Goal: Information Seeking & Learning: Learn about a topic

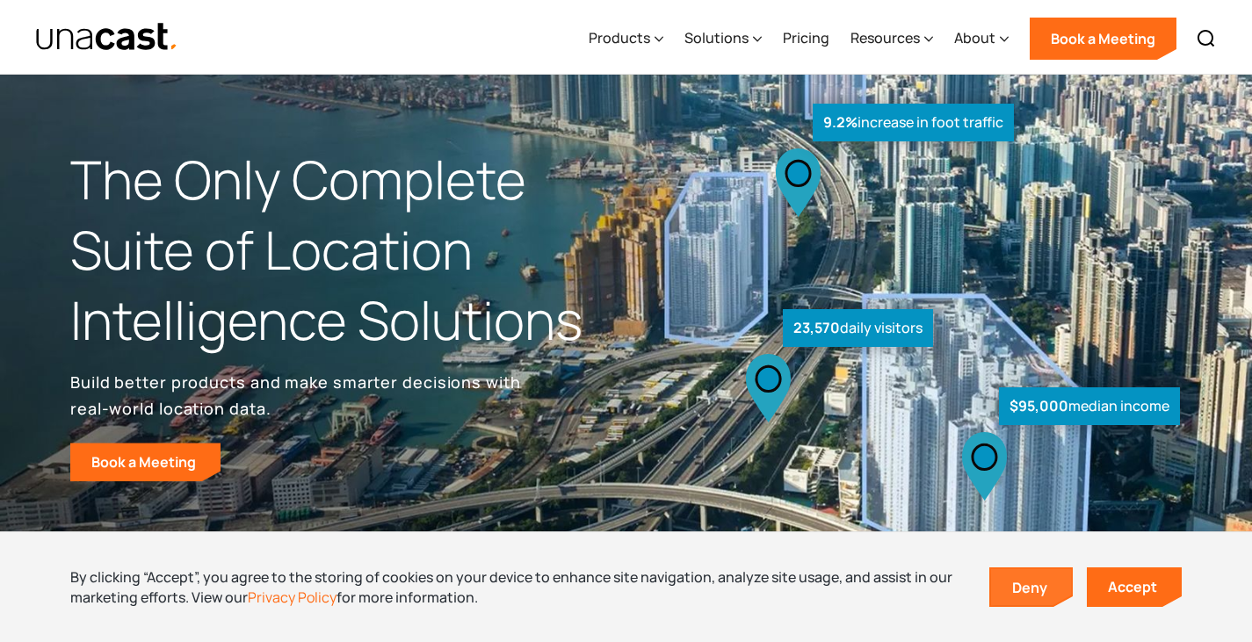
click at [1046, 580] on link "Deny" at bounding box center [1031, 587] width 81 height 37
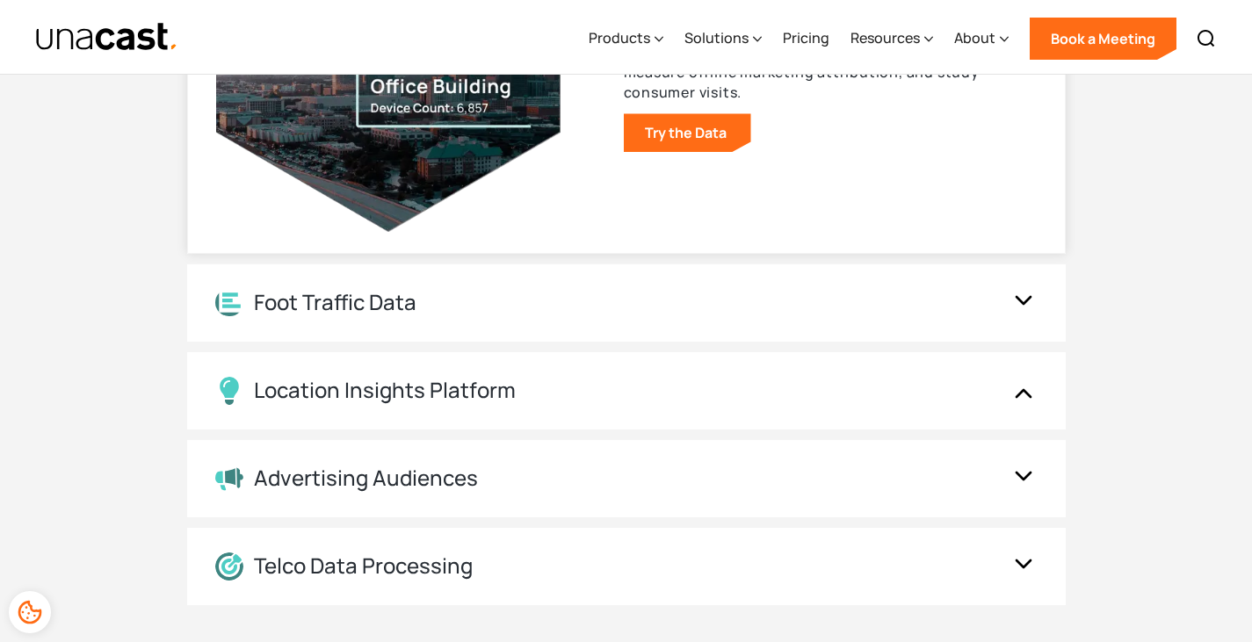
scroll to position [1983, 0]
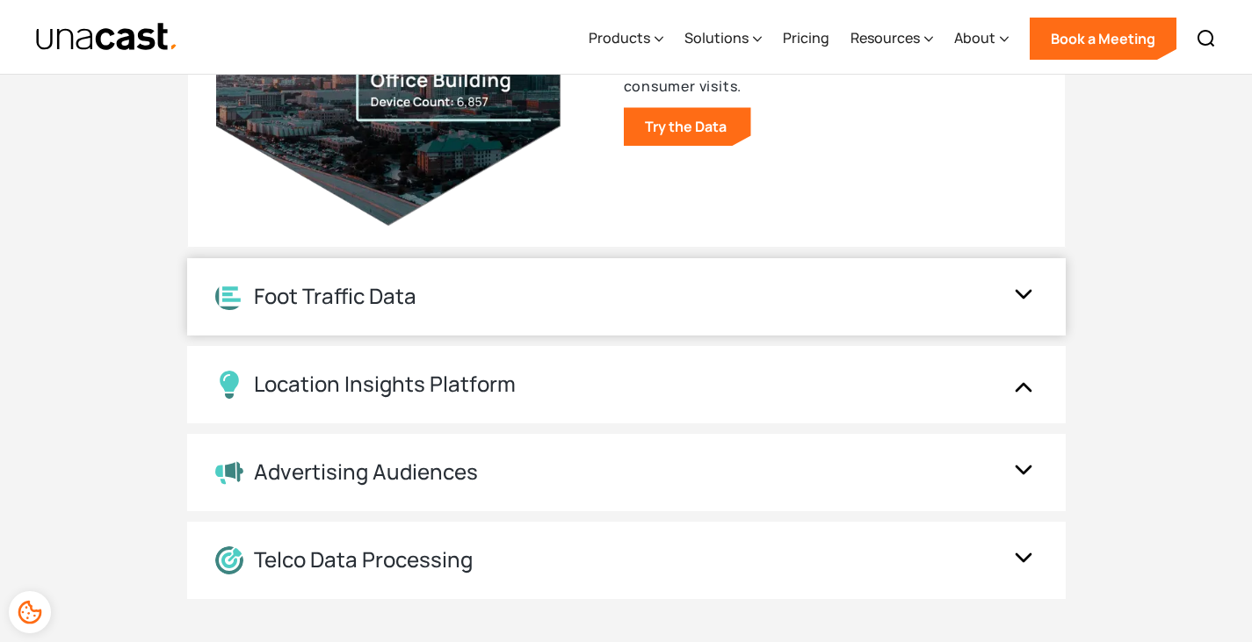
click at [1034, 308] on img at bounding box center [1024, 296] width 28 height 33
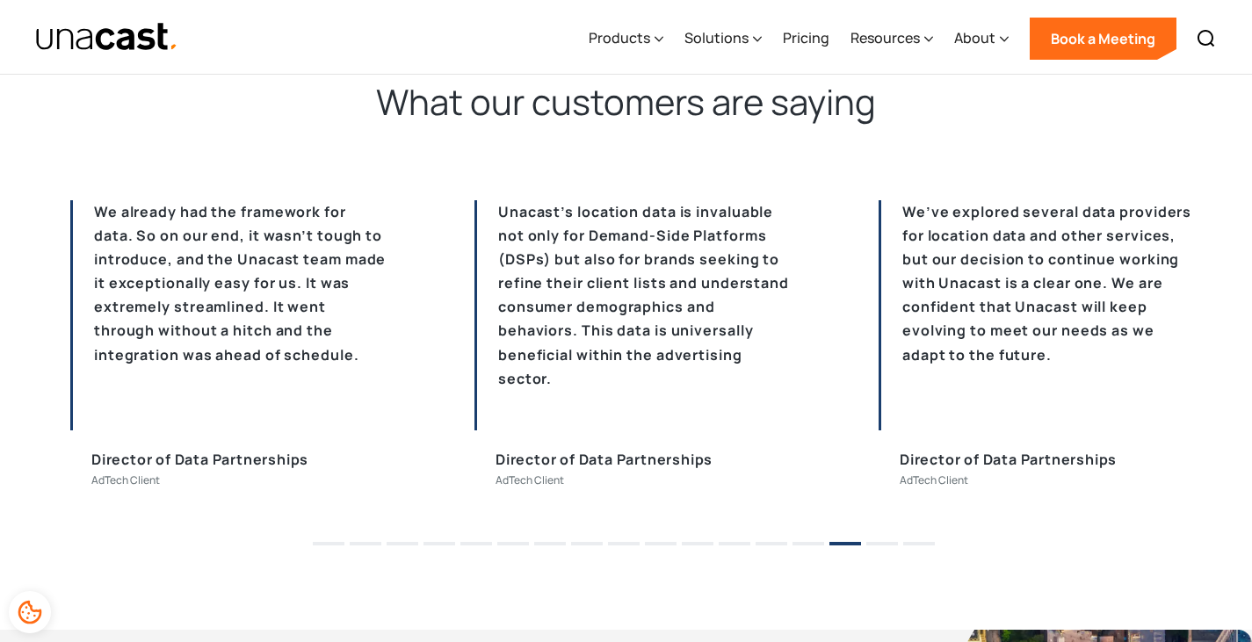
scroll to position [4260, 0]
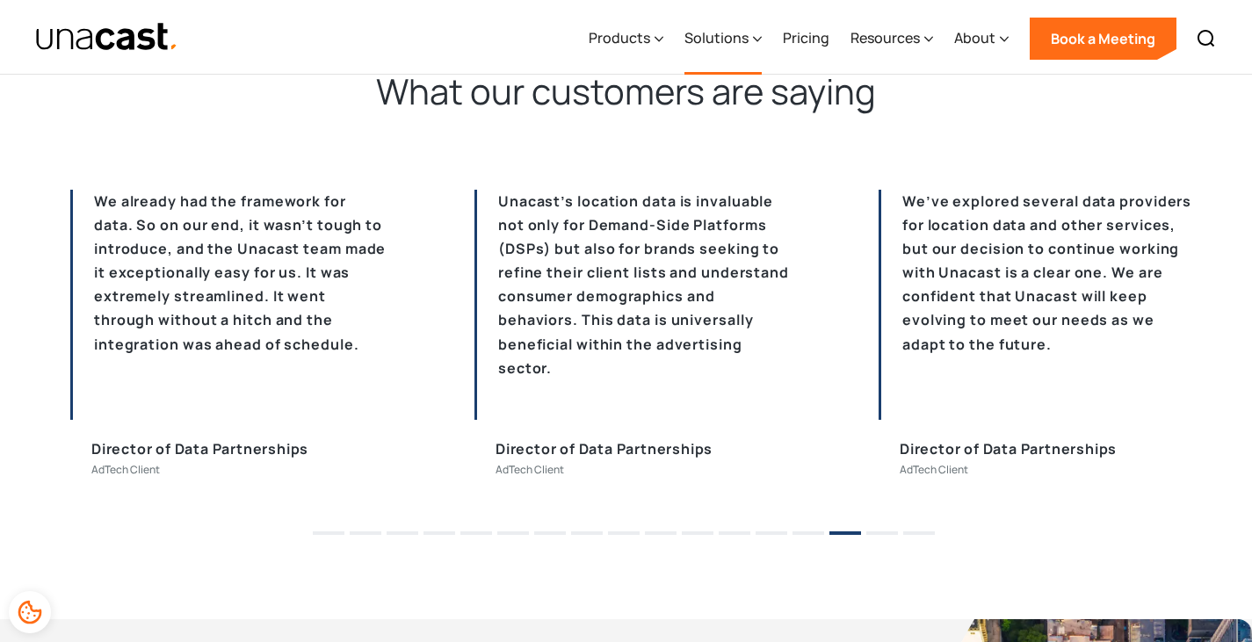
click at [757, 45] on icon at bounding box center [757, 39] width 9 height 18
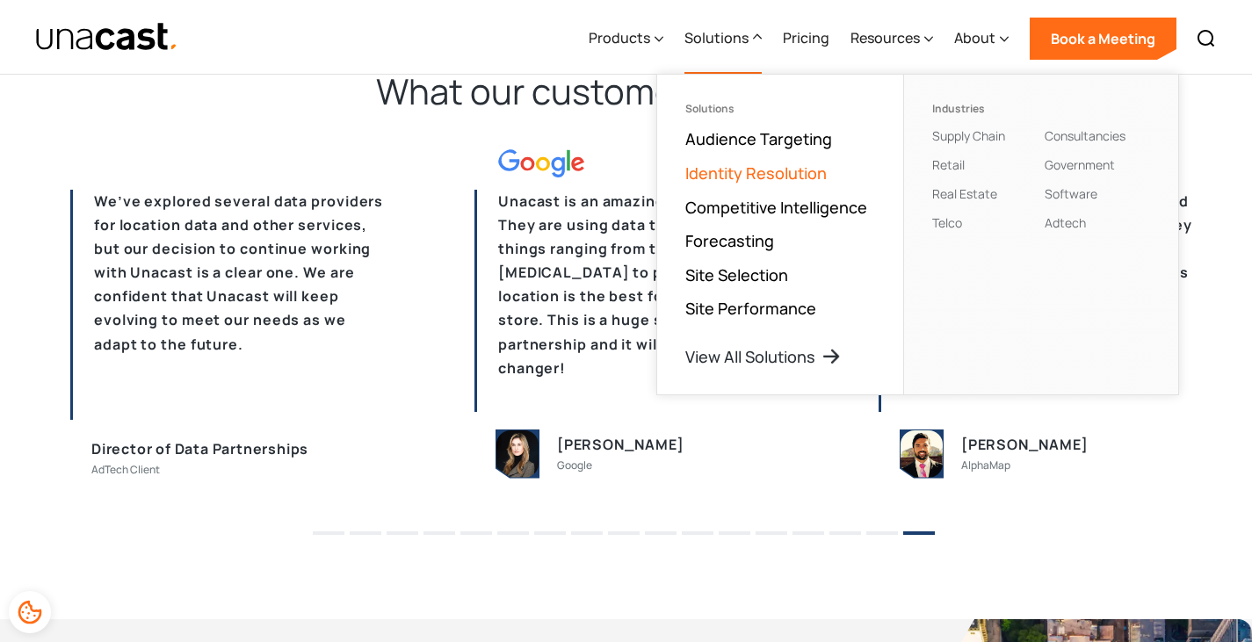
click at [757, 175] on link "Identity Resolution" at bounding box center [755, 173] width 141 height 21
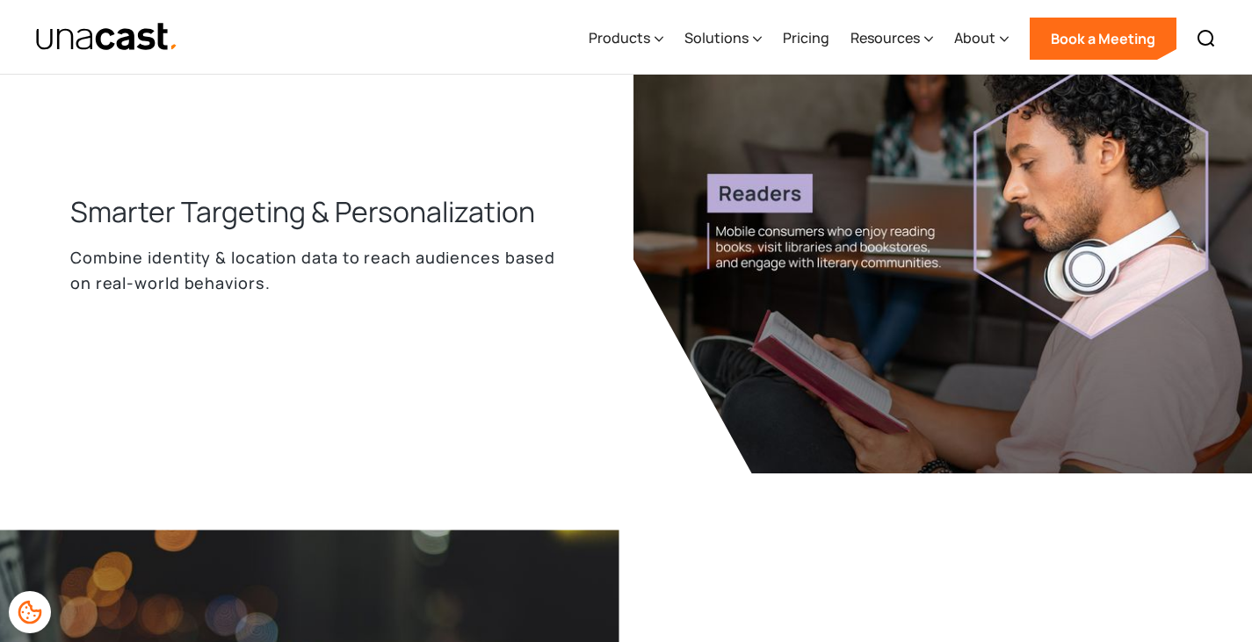
scroll to position [1367, 0]
